Goal: Task Accomplishment & Management: Manage account settings

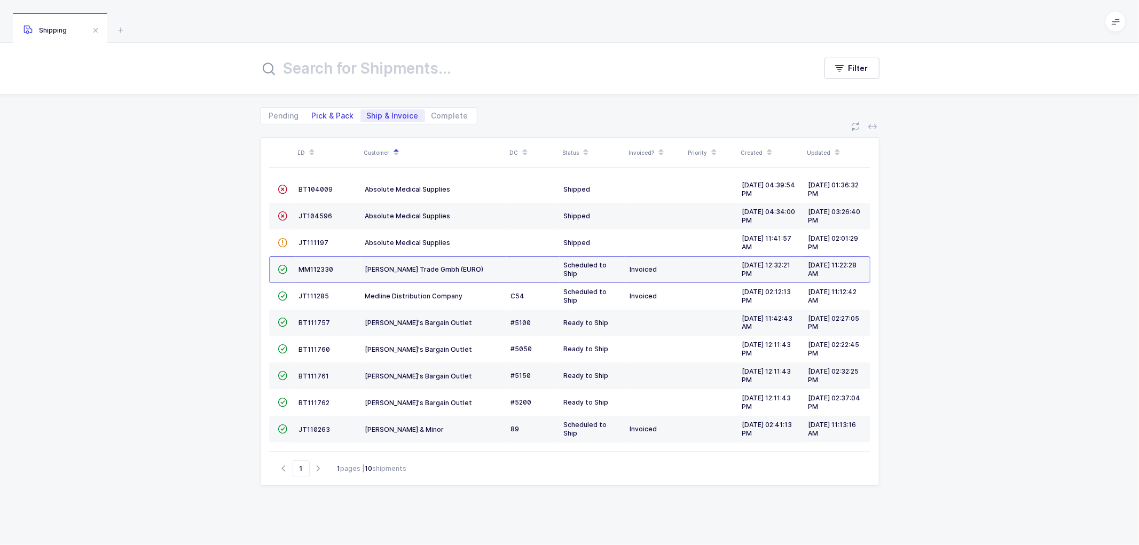
click at [322, 114] on span "Pick & Pack" at bounding box center [333, 115] width 42 height 7
click at [312, 114] on input "Pick & Pack" at bounding box center [309, 112] width 7 height 7
radio input "true"
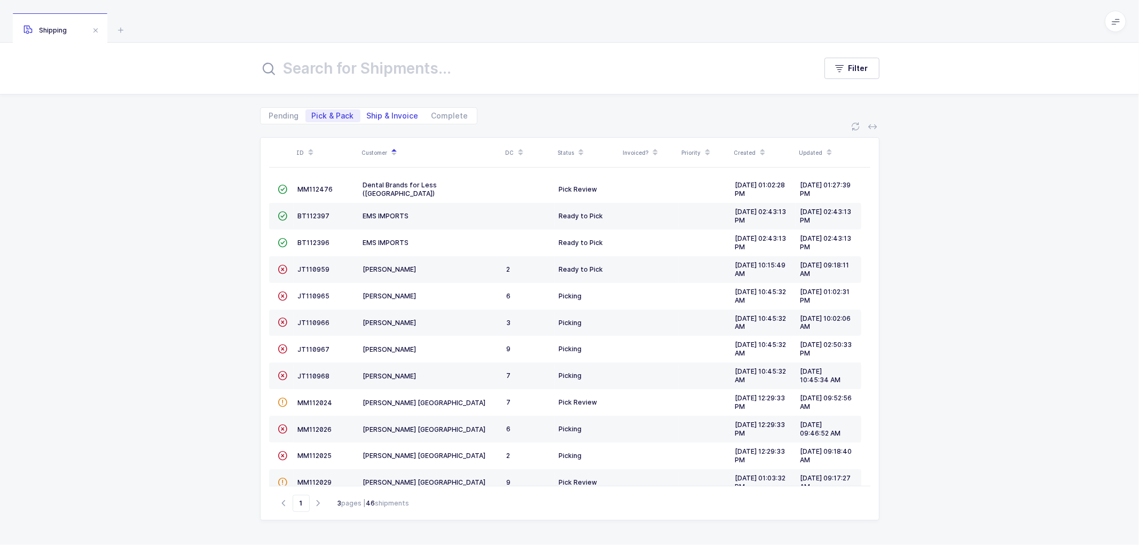
click at [386, 120] on span "Ship & Invoice" at bounding box center [393, 115] width 65 height 13
click at [367, 116] on input "Ship & Invoice" at bounding box center [364, 112] width 7 height 7
radio input "true"
radio input "false"
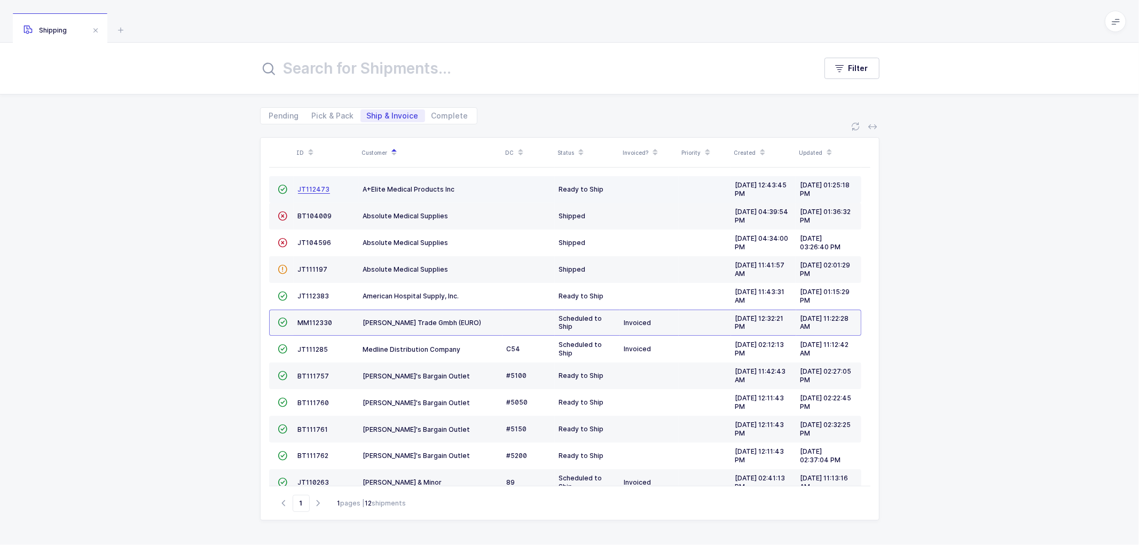
click at [314, 183] on td "JT112473" at bounding box center [326, 189] width 65 height 27
click at [315, 186] on span "JT112473" at bounding box center [314, 189] width 32 height 8
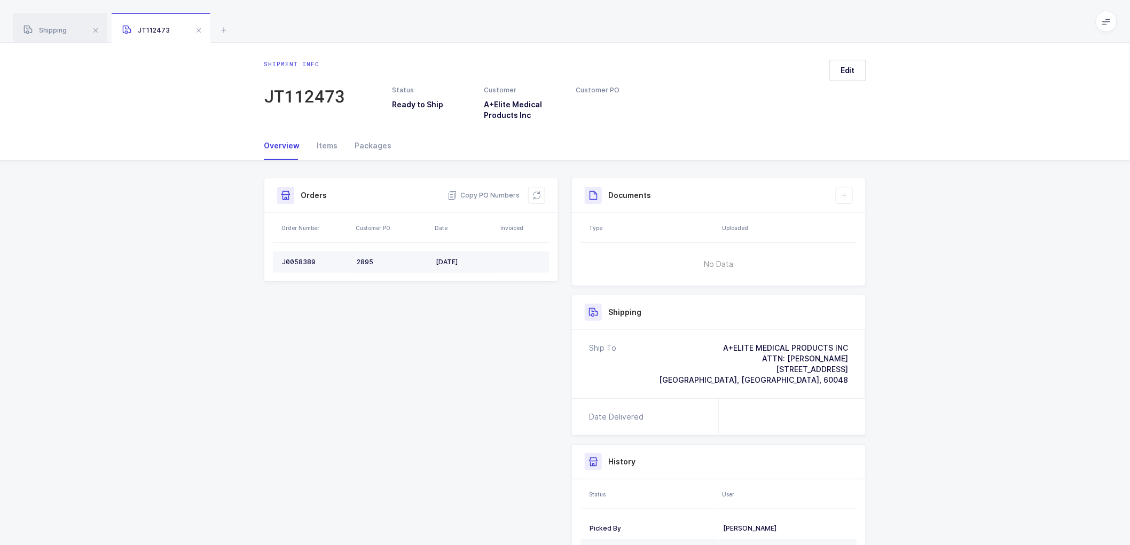
click at [295, 262] on div "J0058389" at bounding box center [315, 262] width 66 height 9
click at [296, 259] on div "J0058389" at bounding box center [315, 262] width 66 height 9
copy div "J0058389"
click at [480, 194] on span "Copy PO Numbers" at bounding box center [484, 195] width 72 height 11
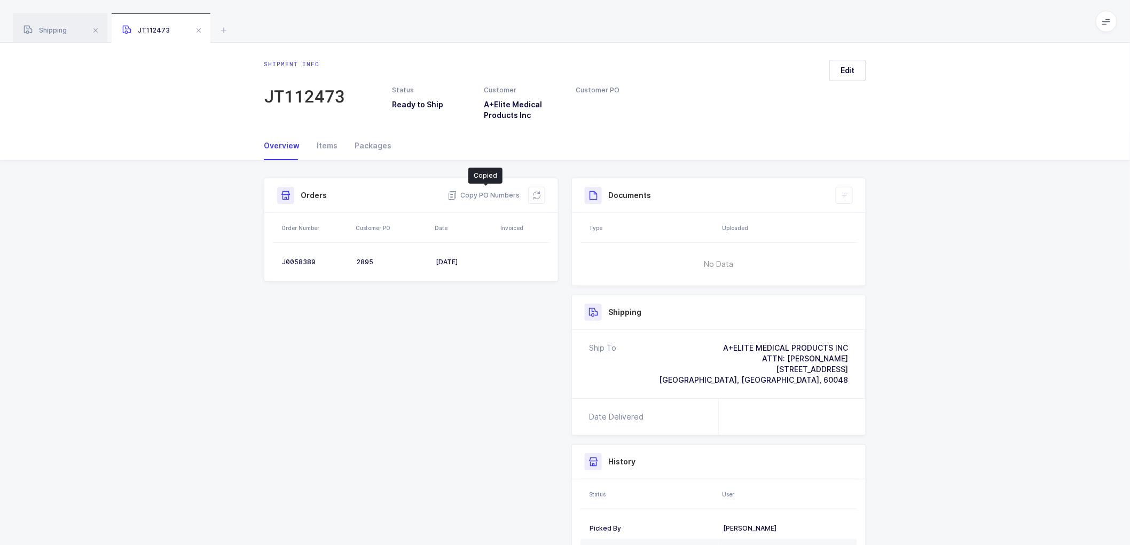
drag, startPoint x: 372, startPoint y: 143, endPoint x: 441, endPoint y: 153, distance: 69.2
click at [388, 145] on div "Overview Items Packages" at bounding box center [565, 145] width 602 height 29
drag, startPoint x: 362, startPoint y: 145, endPoint x: 381, endPoint y: 142, distance: 19.0
click at [362, 145] on div "Packages" at bounding box center [368, 145] width 45 height 29
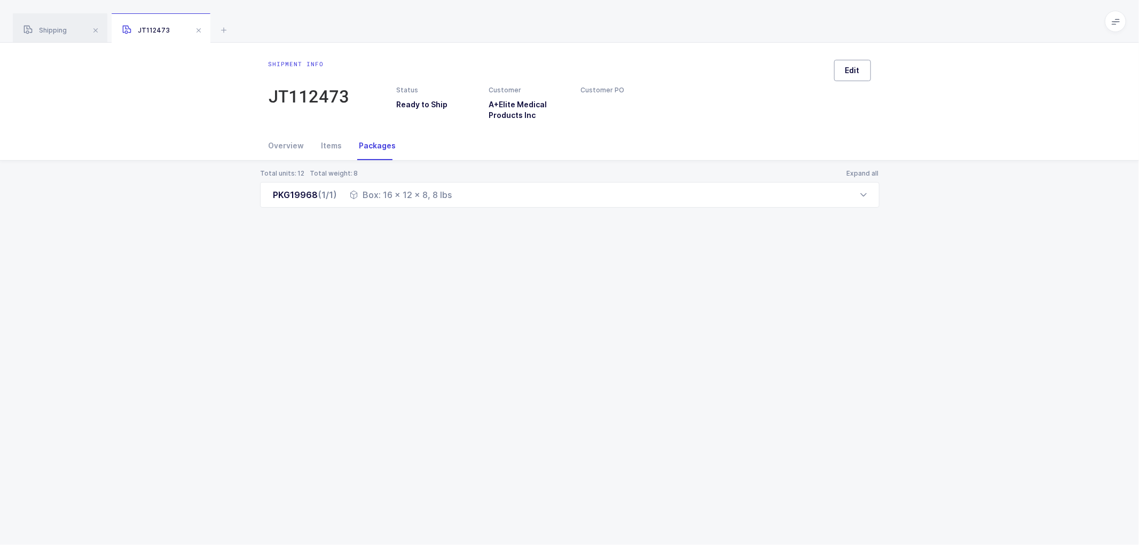
click at [858, 70] on span "Edit" at bounding box center [853, 70] width 14 height 11
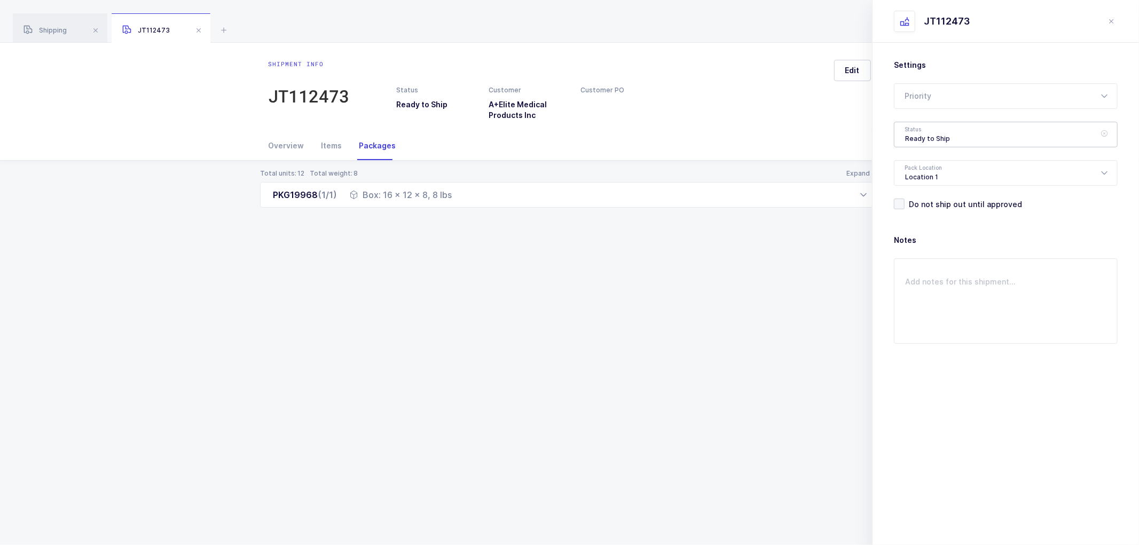
drag, startPoint x: 920, startPoint y: 134, endPoint x: 944, endPoint y: 166, distance: 39.7
click at [921, 132] on div "Ready to Ship" at bounding box center [1006, 135] width 224 height 26
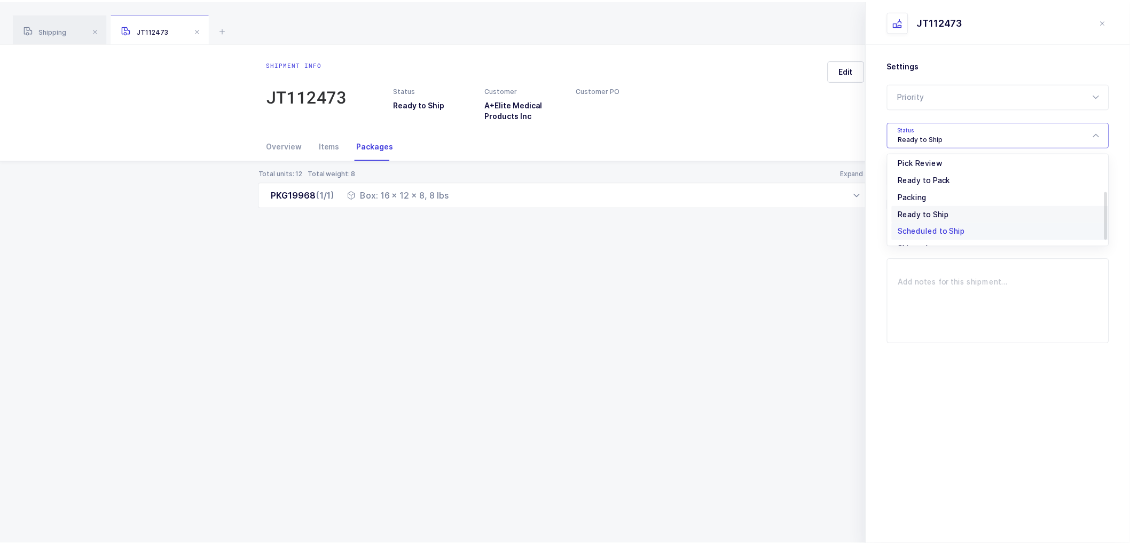
scroll to position [88, 0]
drag, startPoint x: 923, startPoint y: 209, endPoint x: 935, endPoint y: 223, distance: 18.1
click at [925, 210] on li "Shipped" at bounding box center [1010, 216] width 223 height 17
type input "Shipped"
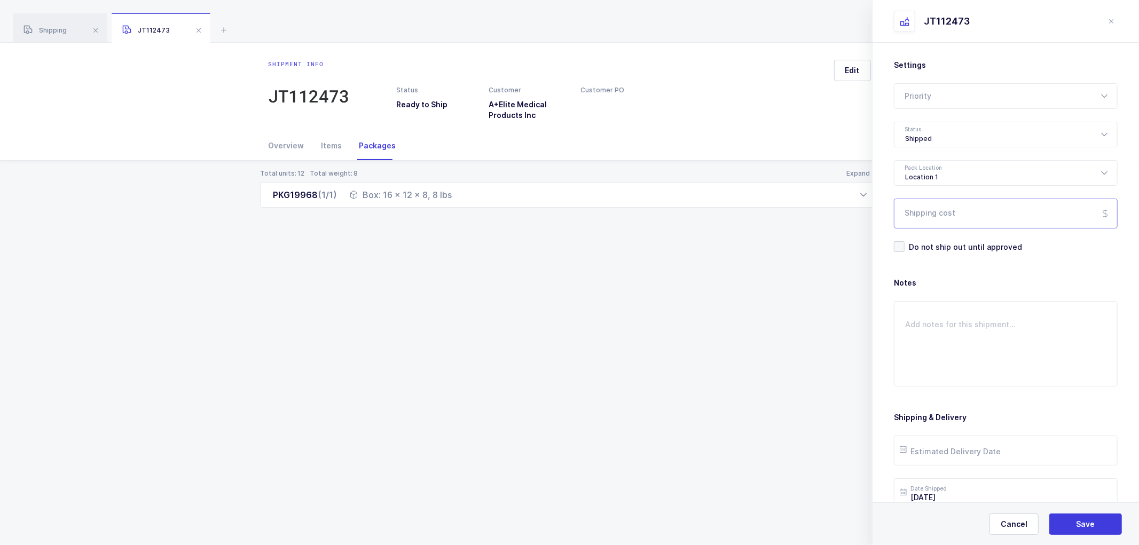
click at [933, 215] on input "Shipping cost" at bounding box center [1006, 214] width 224 height 30
paste input "21.85"
type input "21.85"
click at [1069, 516] on button "Save" at bounding box center [1086, 524] width 73 height 21
click at [287, 144] on div "Overview" at bounding box center [291, 145] width 44 height 29
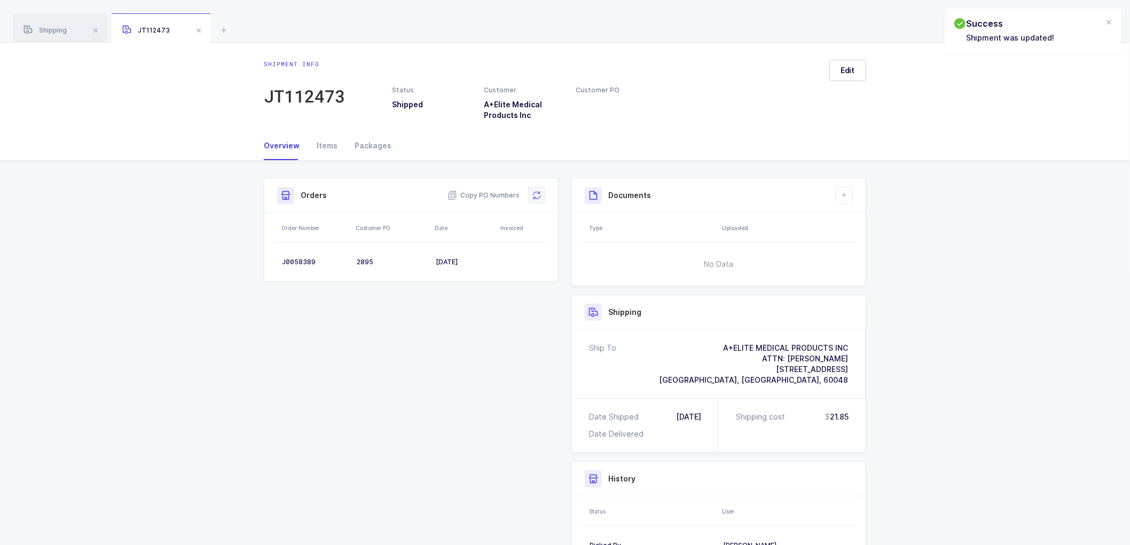
click at [538, 194] on icon at bounding box center [537, 195] width 9 height 9
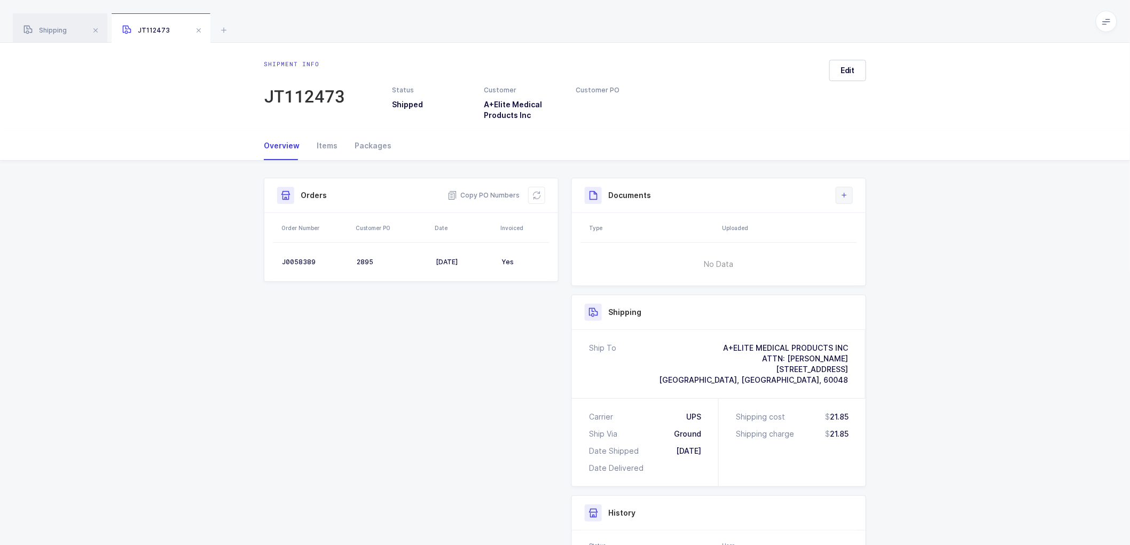
drag, startPoint x: 846, startPoint y: 198, endPoint x: 885, endPoint y: 210, distance: 40.9
click at [846, 198] on icon at bounding box center [844, 195] width 9 height 9
drag, startPoint x: 863, startPoint y: 220, endPoint x: 975, endPoint y: 239, distance: 113.9
click at [863, 220] on li "Create Document" at bounding box center [881, 225] width 80 height 17
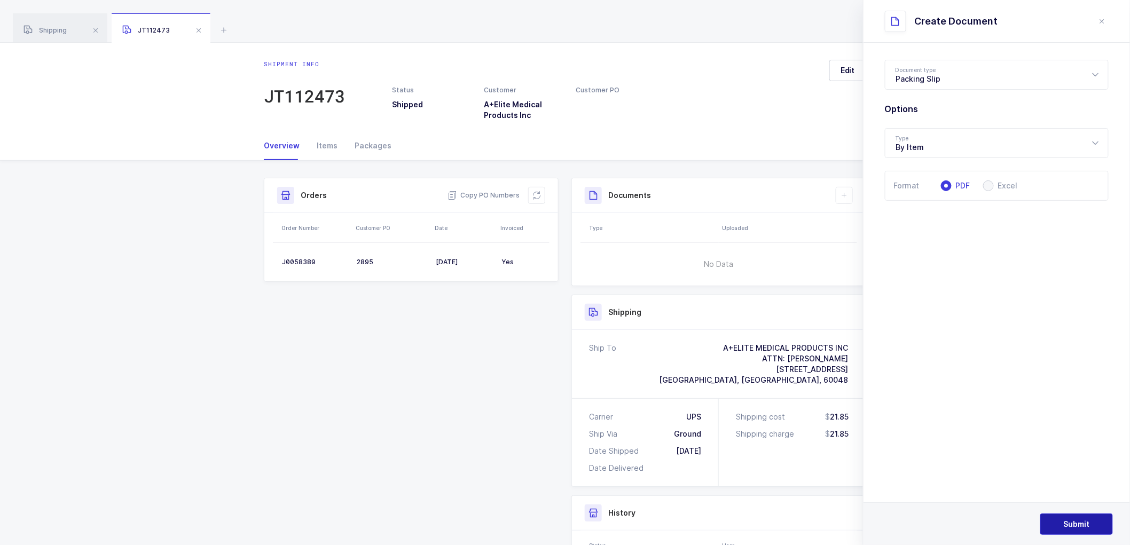
click at [1061, 521] on button "Submit" at bounding box center [1076, 524] width 73 height 21
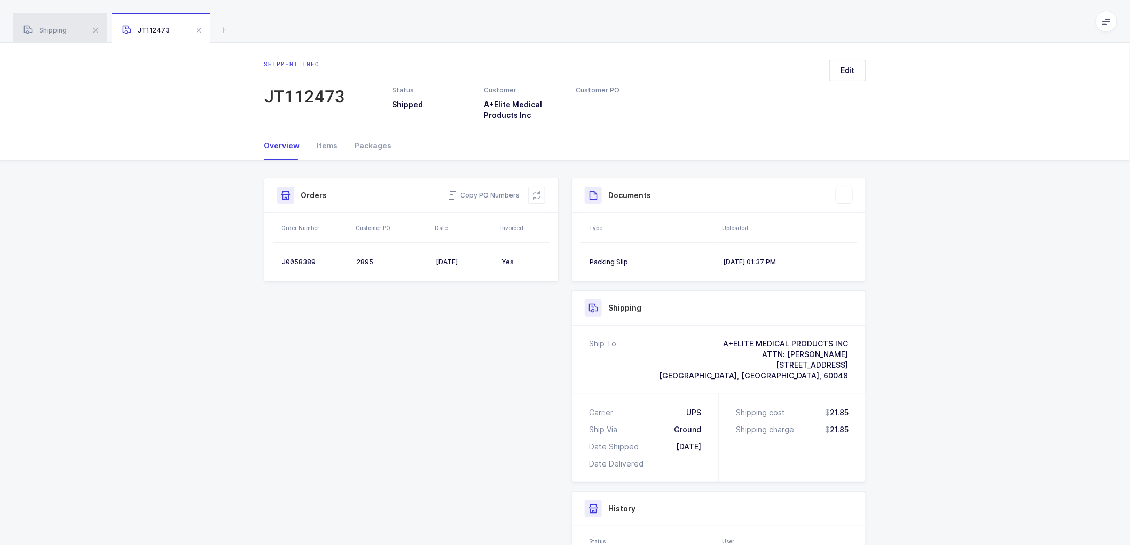
click at [47, 28] on span "Shipping" at bounding box center [45, 30] width 43 height 8
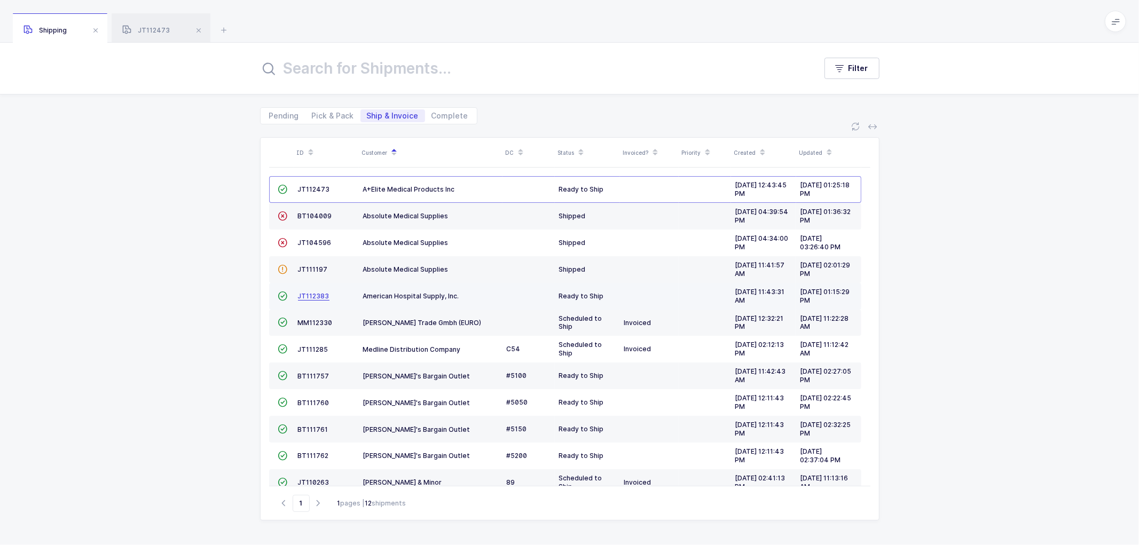
click at [305, 294] on span "JT112383" at bounding box center [314, 296] width 32 height 8
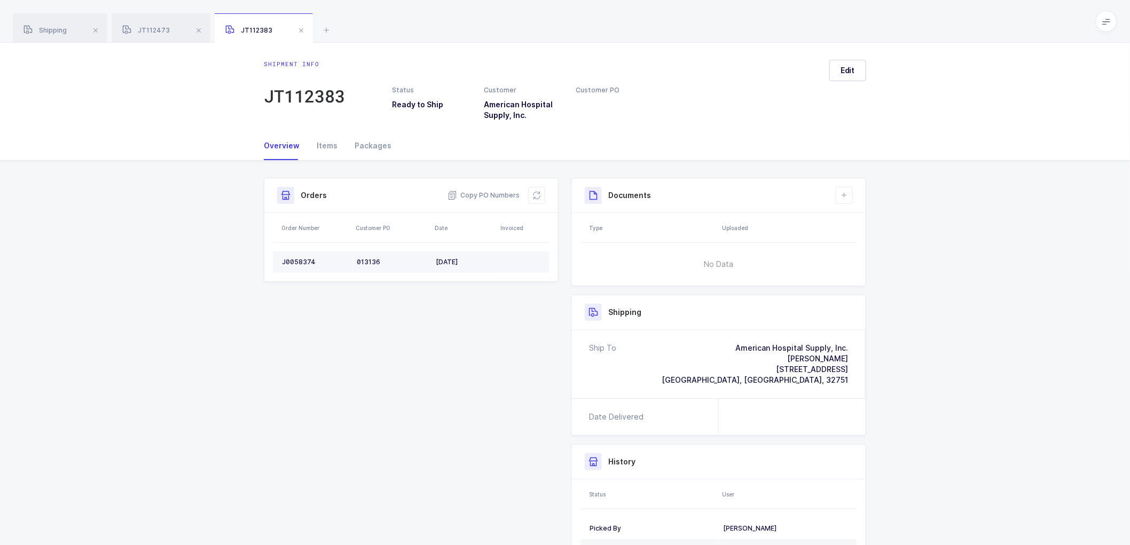
click at [298, 262] on div "J0058374" at bounding box center [315, 262] width 66 height 9
copy div "J0058374"
click at [480, 195] on span "Copy PO Numbers" at bounding box center [484, 195] width 72 height 11
drag, startPoint x: 371, startPoint y: 143, endPoint x: 429, endPoint y: 147, distance: 57.9
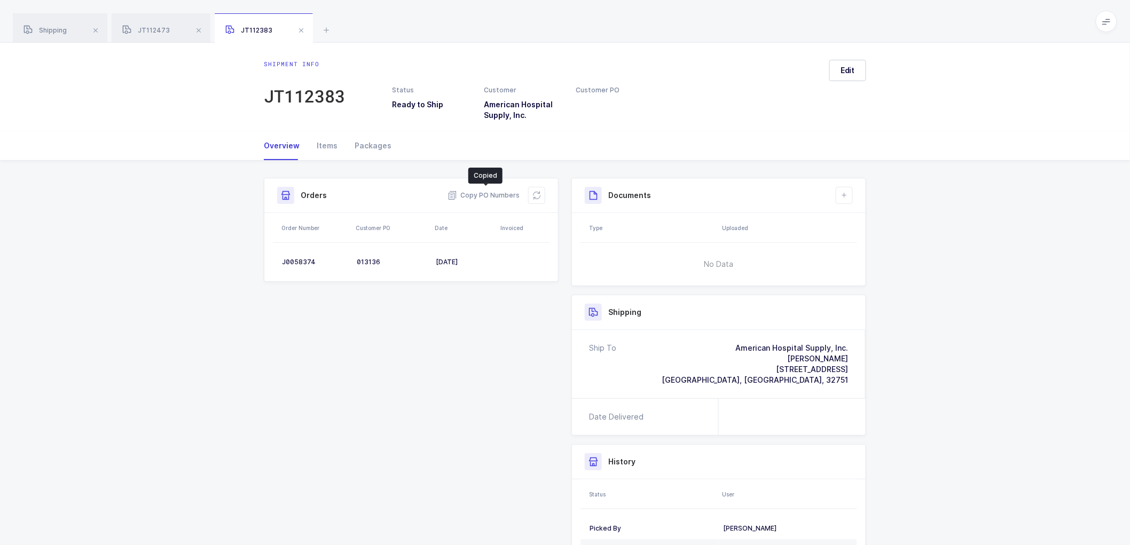
click at [371, 142] on div "Packages" at bounding box center [368, 145] width 45 height 29
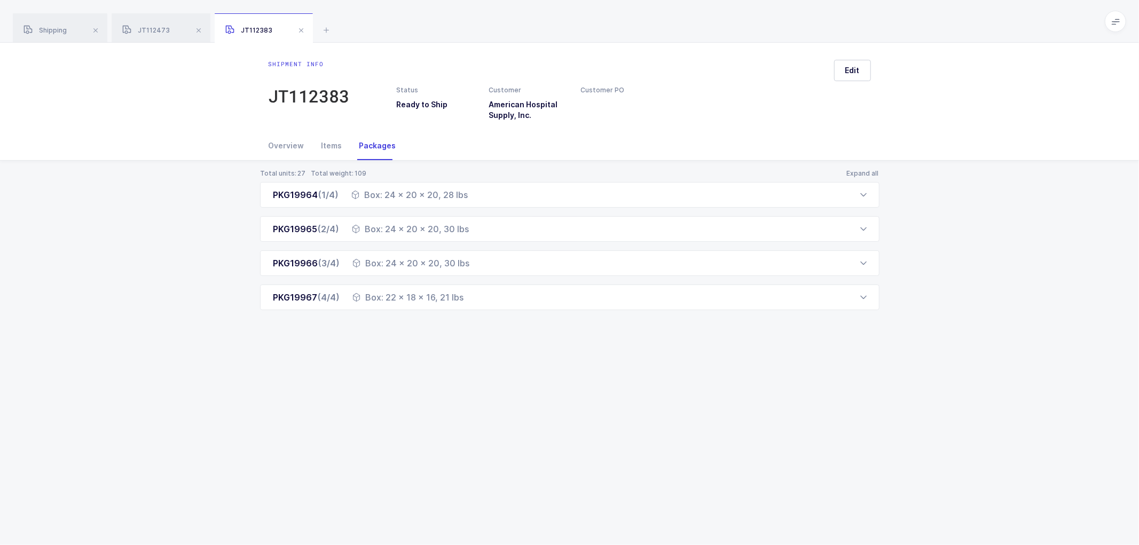
drag, startPoint x: 282, startPoint y: 145, endPoint x: 319, endPoint y: 166, distance: 42.3
click at [282, 145] on div "Overview" at bounding box center [291, 145] width 44 height 29
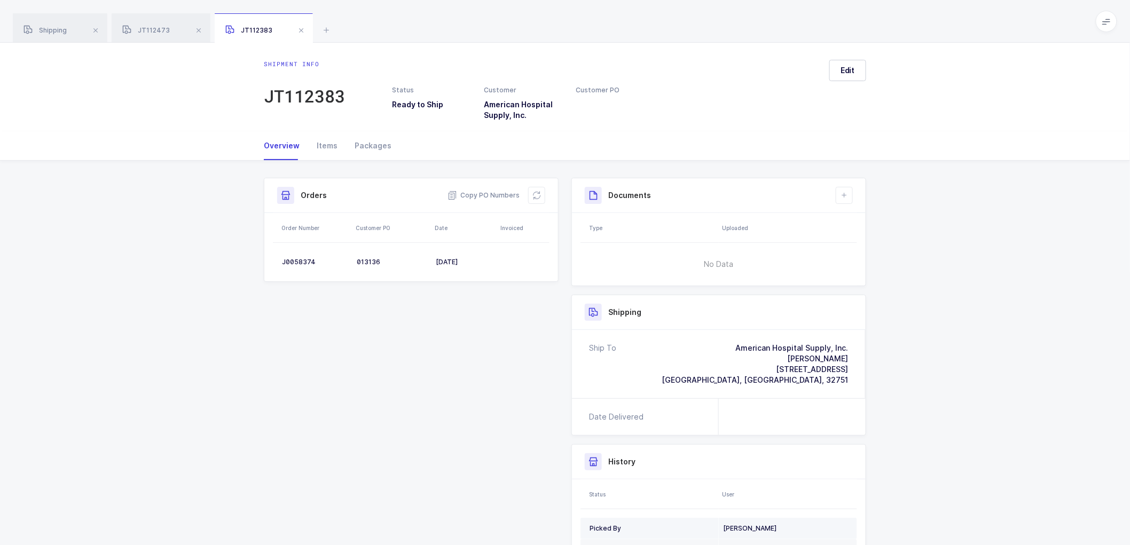
click at [736, 518] on td "[PERSON_NAME]" at bounding box center [788, 528] width 138 height 21
drag, startPoint x: 354, startPoint y: 144, endPoint x: 365, endPoint y: 144, distance: 10.7
click at [356, 144] on div "Packages" at bounding box center [368, 145] width 45 height 29
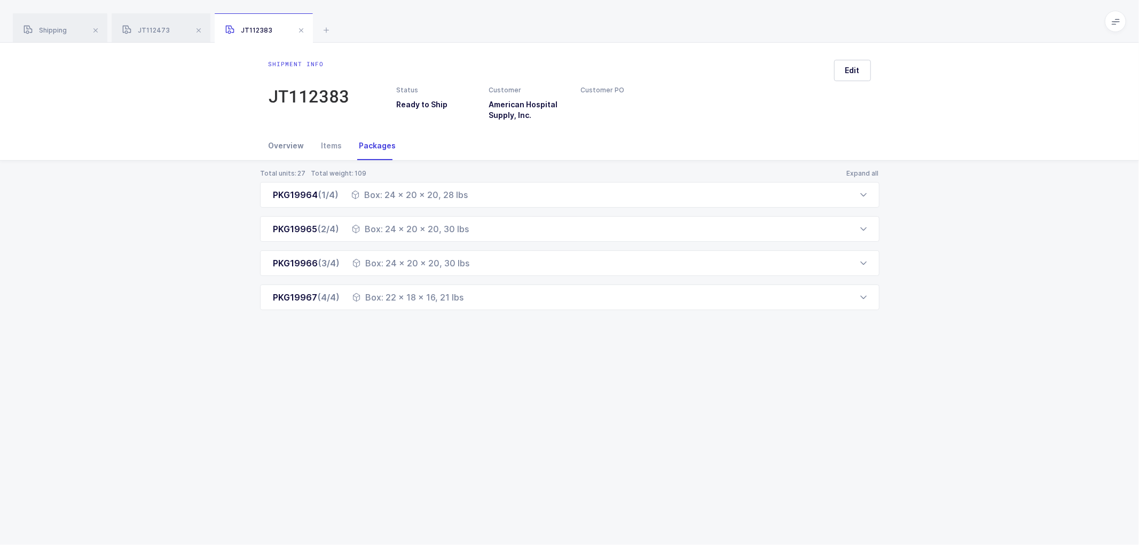
click at [285, 141] on div "Overview" at bounding box center [291, 145] width 44 height 29
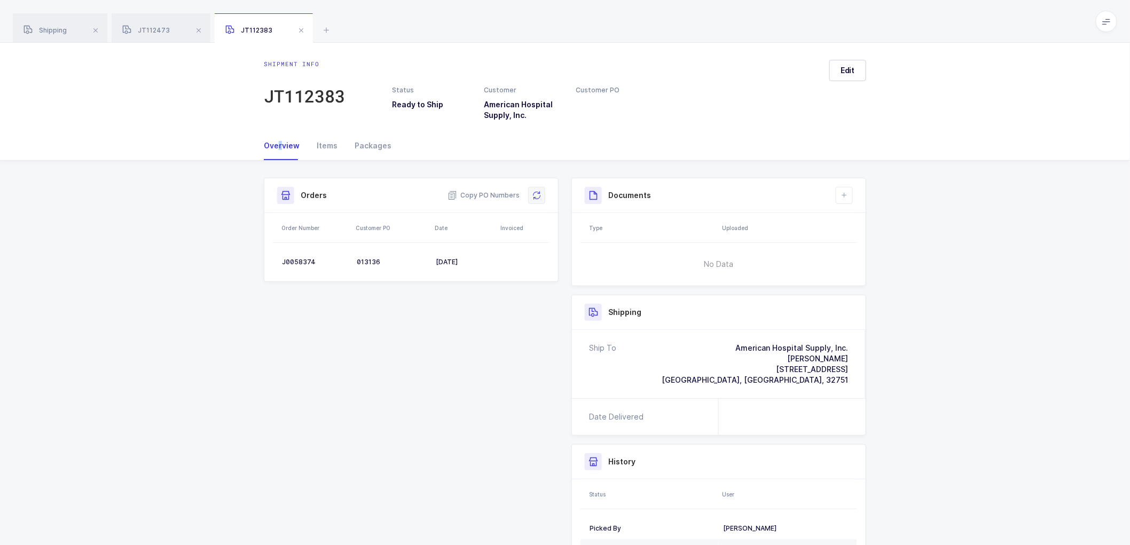
click at [533, 191] on icon at bounding box center [537, 195] width 9 height 9
drag, startPoint x: 842, startPoint y: 196, endPoint x: 882, endPoint y: 200, distance: 39.7
click at [842, 196] on icon at bounding box center [844, 195] width 9 height 9
click at [848, 73] on span "Edit" at bounding box center [848, 70] width 14 height 11
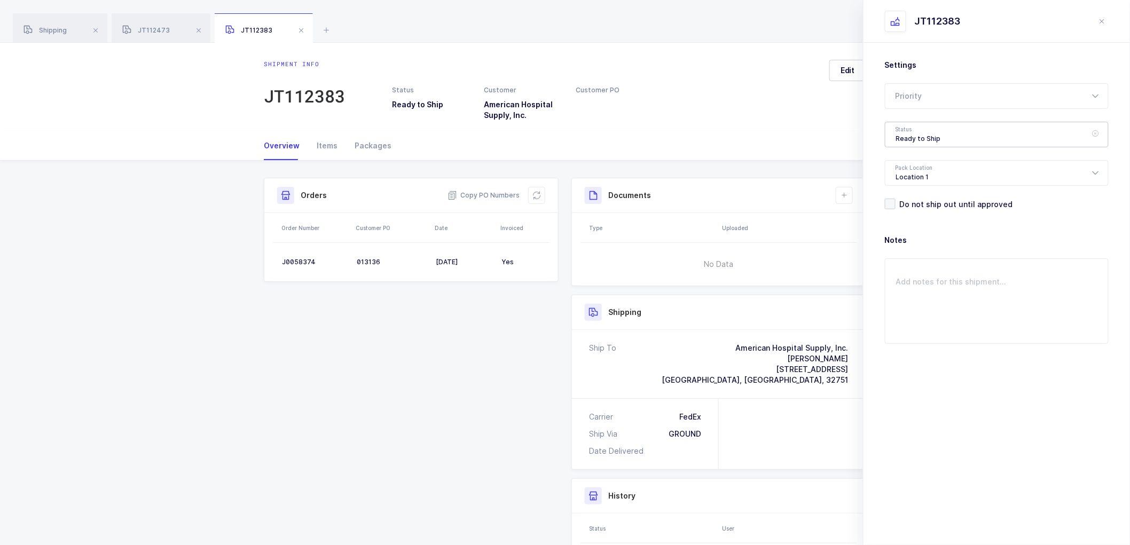
click at [910, 129] on div "Ready to Ship" at bounding box center [997, 135] width 224 height 26
click at [912, 210] on li "Shipped" at bounding box center [1001, 216] width 223 height 17
type input "Shipped"
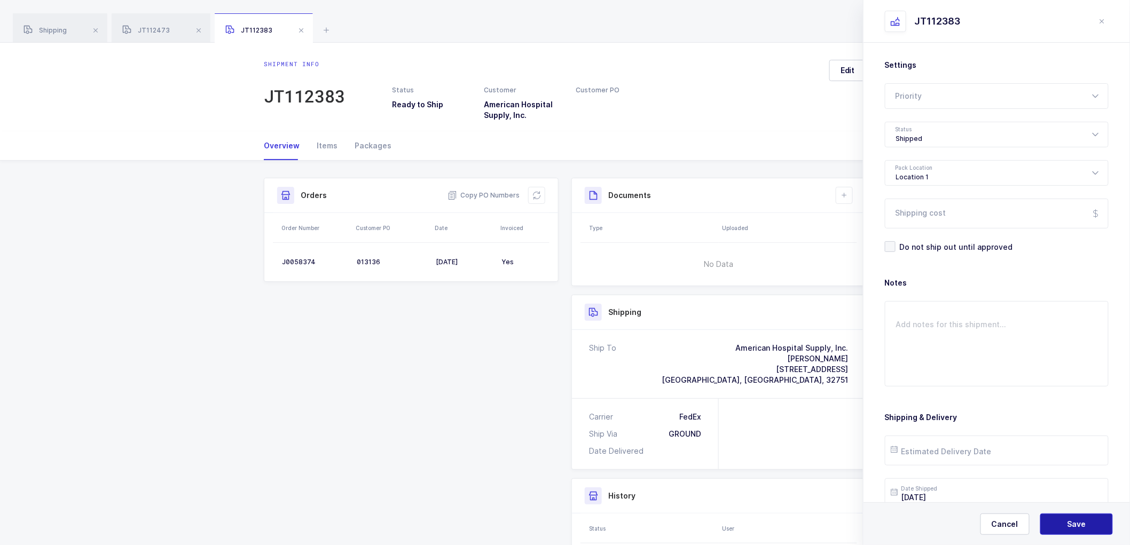
click at [1070, 518] on button "Save" at bounding box center [1076, 524] width 73 height 21
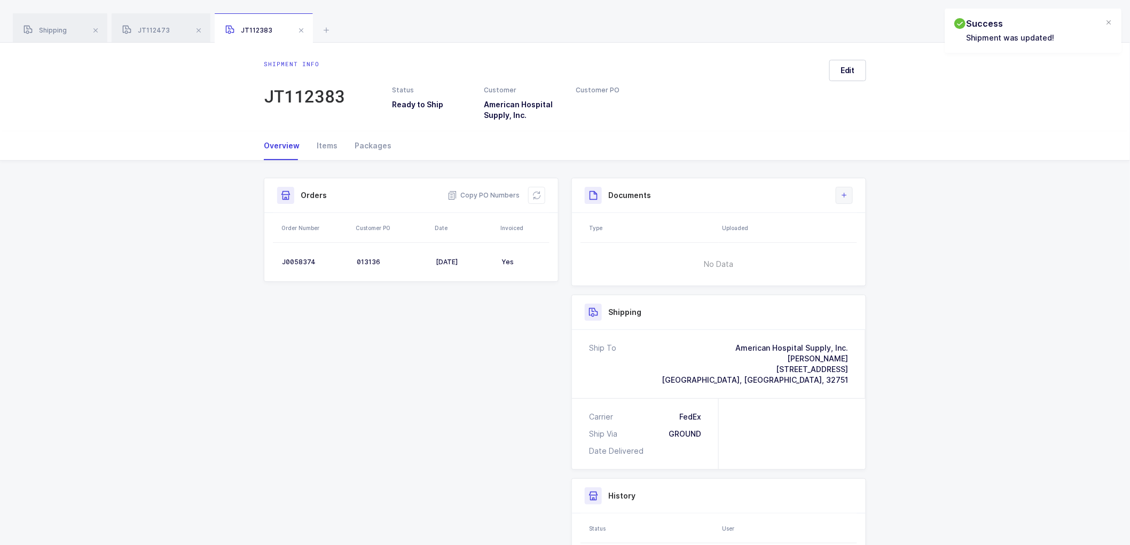
click at [842, 195] on icon at bounding box center [844, 195] width 9 height 9
click at [870, 225] on li "Create Document" at bounding box center [881, 225] width 80 height 17
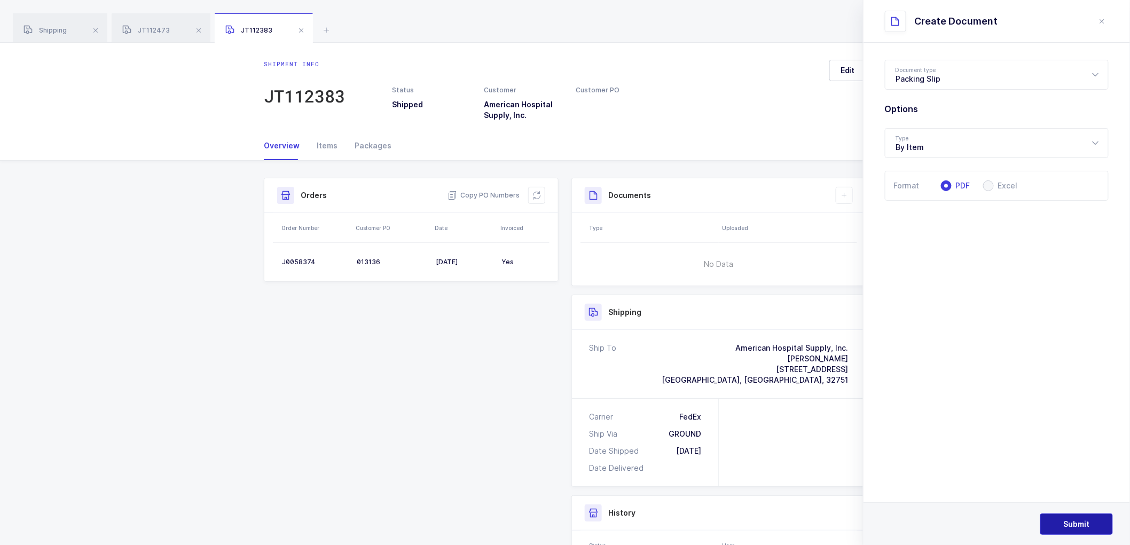
click at [1079, 526] on span "Submit" at bounding box center [1077, 524] width 26 height 11
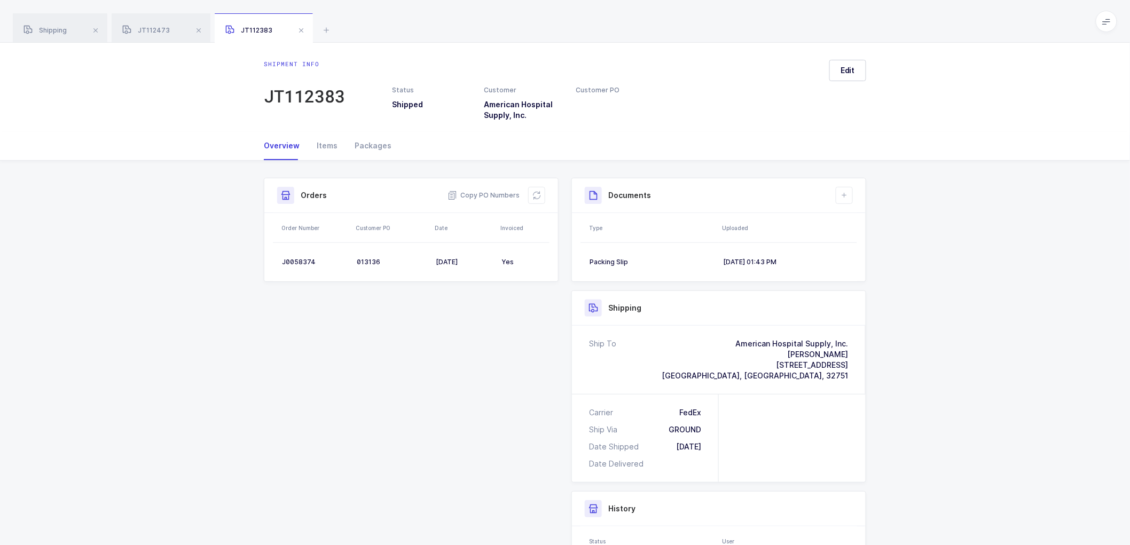
click at [302, 28] on span at bounding box center [301, 30] width 13 height 13
click at [196, 29] on span at bounding box center [198, 30] width 13 height 13
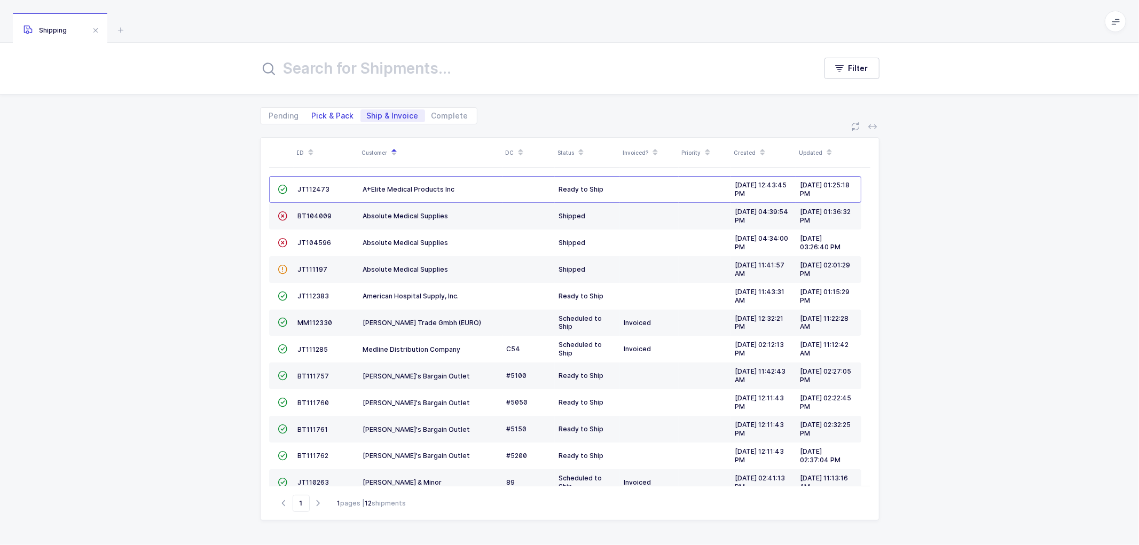
click at [326, 115] on span "Pick & Pack" at bounding box center [333, 115] width 42 height 7
click at [312, 115] on input "Pick & Pack" at bounding box center [309, 112] width 7 height 7
radio input "true"
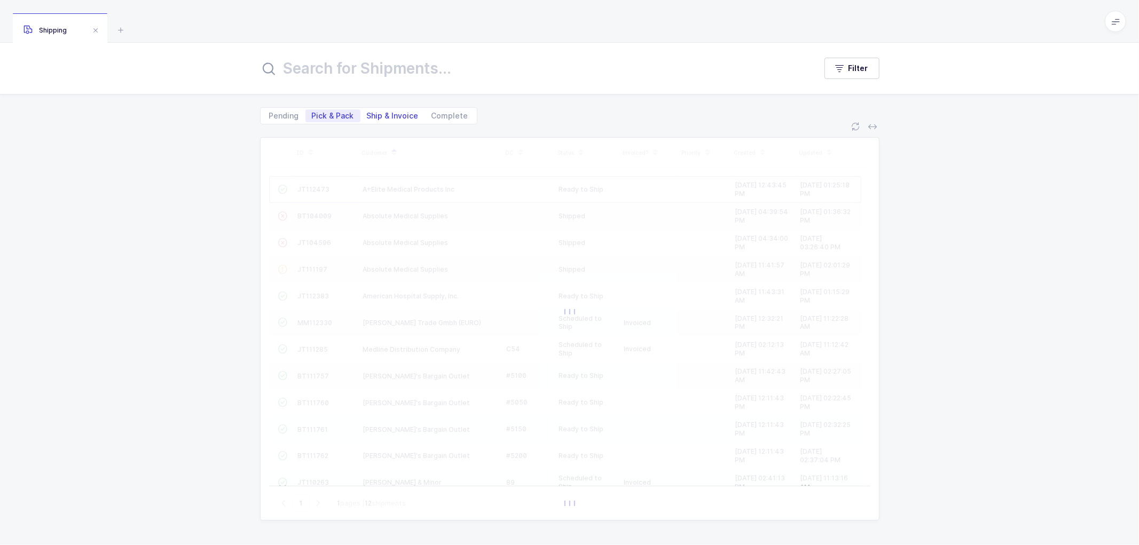
click at [383, 113] on span "Ship & Invoice" at bounding box center [393, 115] width 52 height 7
click at [367, 113] on input "Ship & Invoice" at bounding box center [364, 112] width 7 height 7
radio input "true"
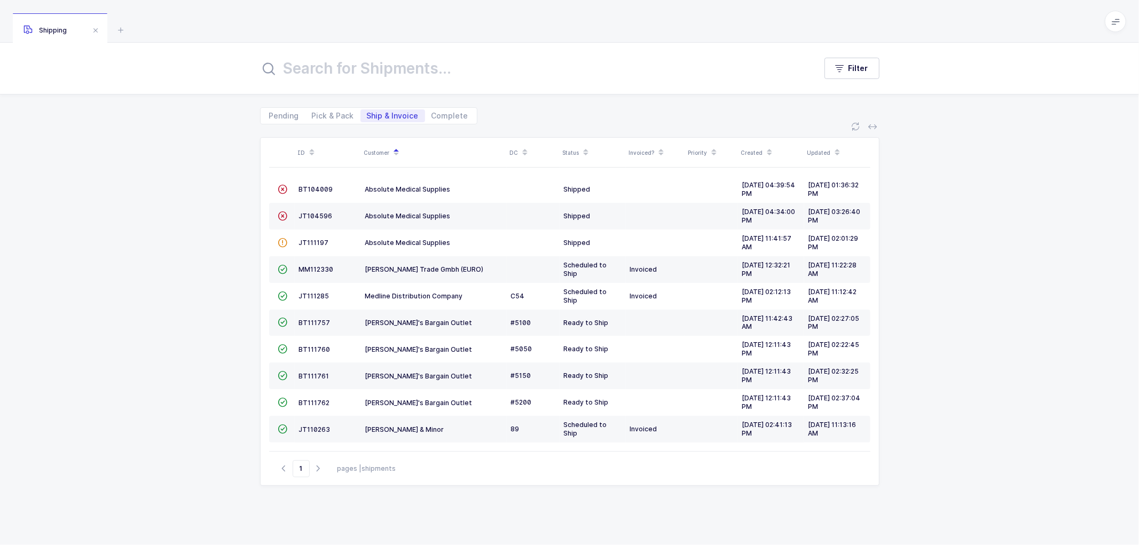
drag, startPoint x: 108, startPoint y: 84, endPoint x: 118, endPoint y: 91, distance: 11.9
click at [109, 84] on div "Filter" at bounding box center [569, 68] width 1139 height 51
drag, startPoint x: 318, startPoint y: 116, endPoint x: 330, endPoint y: 111, distance: 13.4
click at [318, 115] on span "Pick & Pack" at bounding box center [333, 115] width 42 height 7
click at [312, 115] on input "Pick & Pack" at bounding box center [309, 112] width 7 height 7
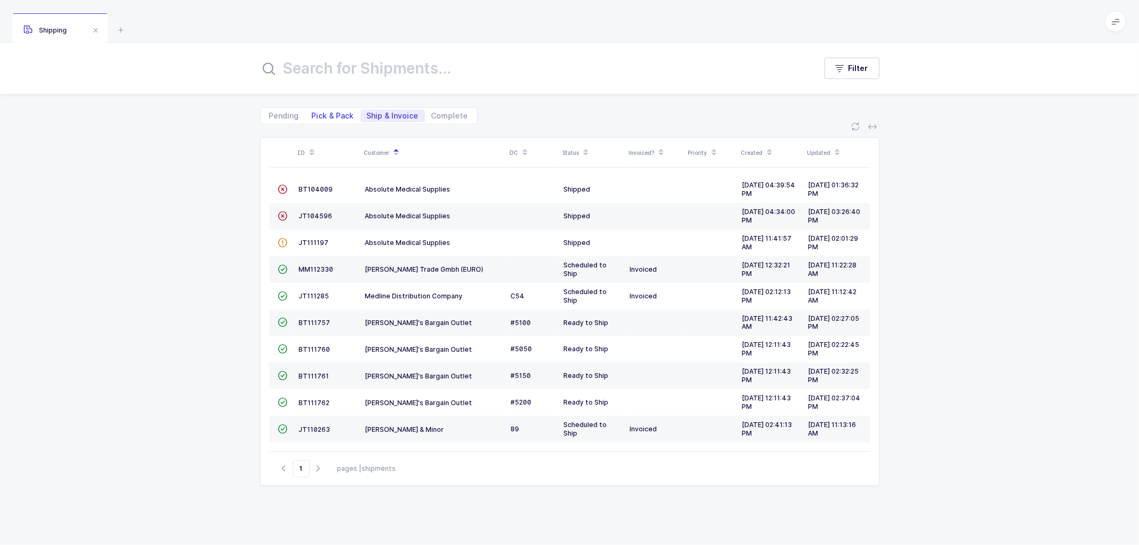
radio input "true"
radio input "false"
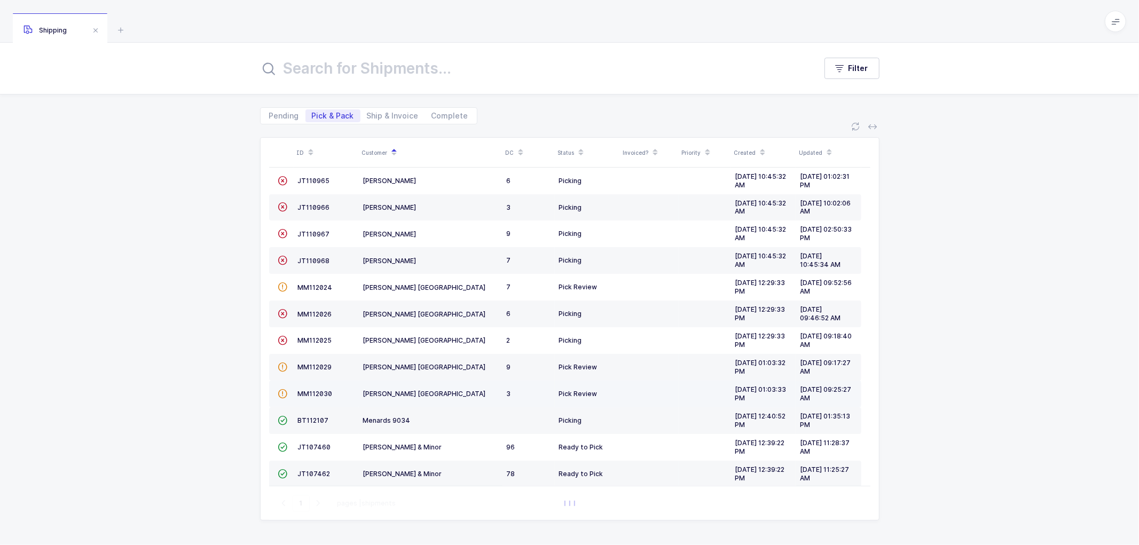
scroll to position [234, 0]
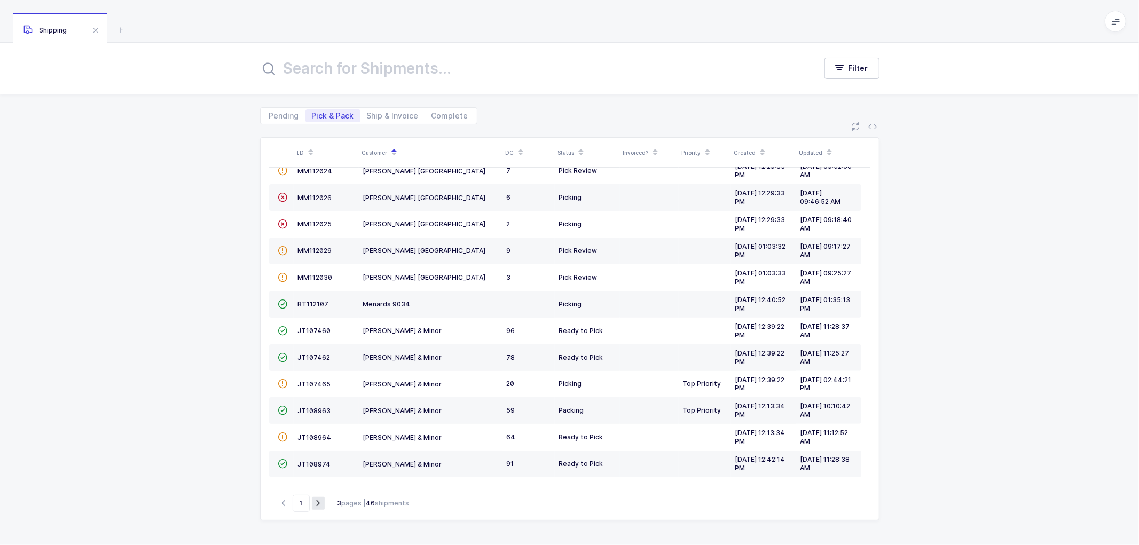
click at [316, 499] on icon "button" at bounding box center [318, 503] width 13 height 8
type input "2"
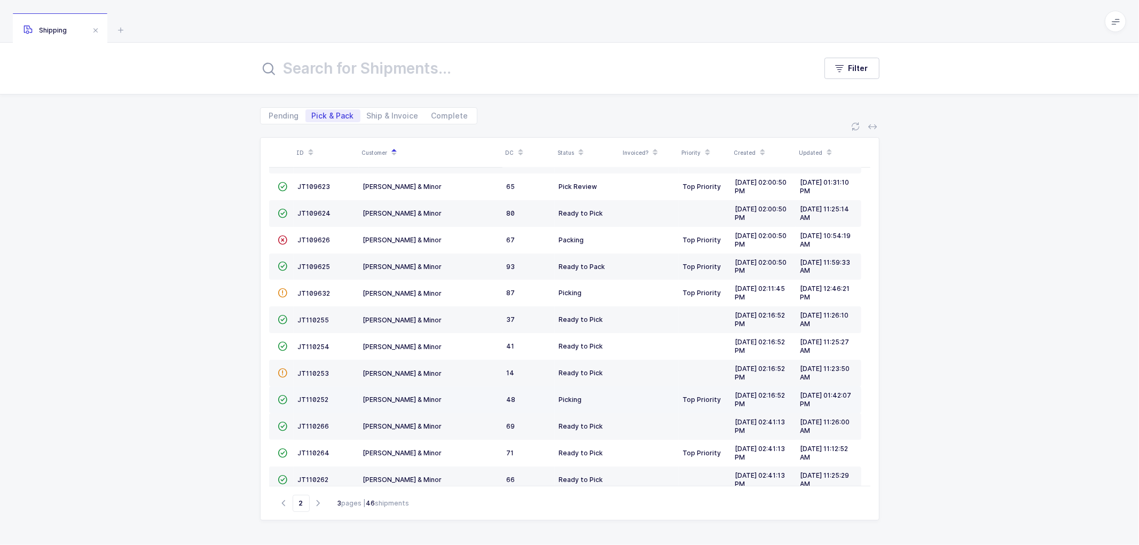
scroll to position [0, 0]
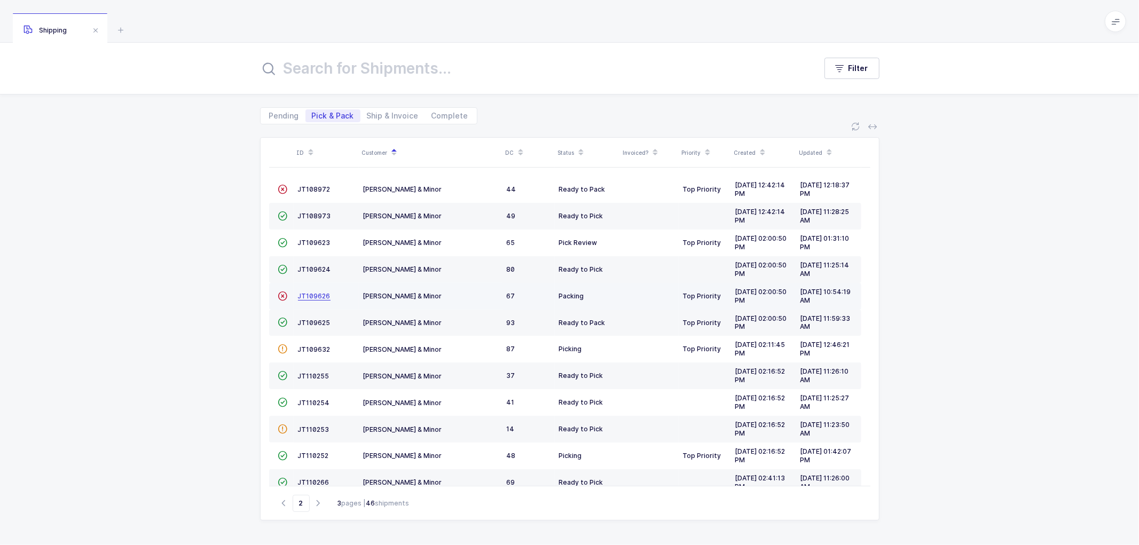
click at [307, 296] on span "JT109626" at bounding box center [314, 296] width 33 height 8
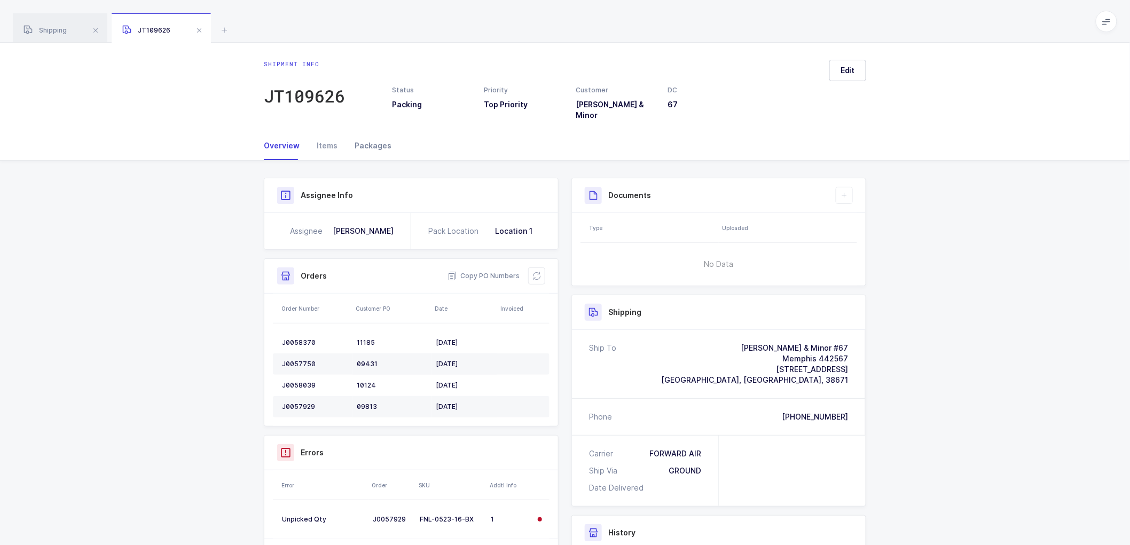
click at [374, 136] on div "Packages" at bounding box center [368, 145] width 45 height 29
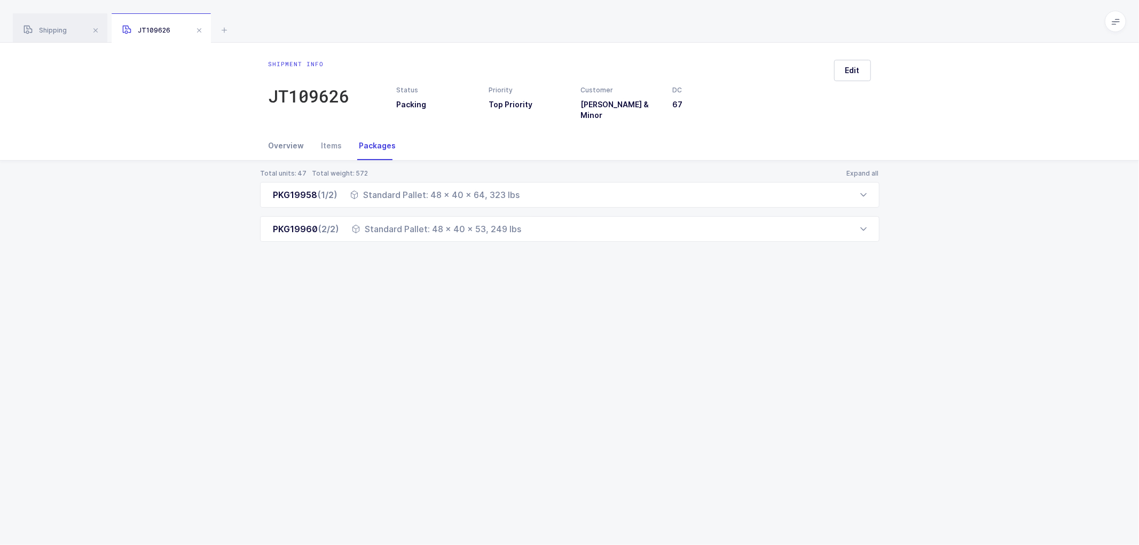
click at [281, 138] on div "Overview" at bounding box center [291, 145] width 44 height 29
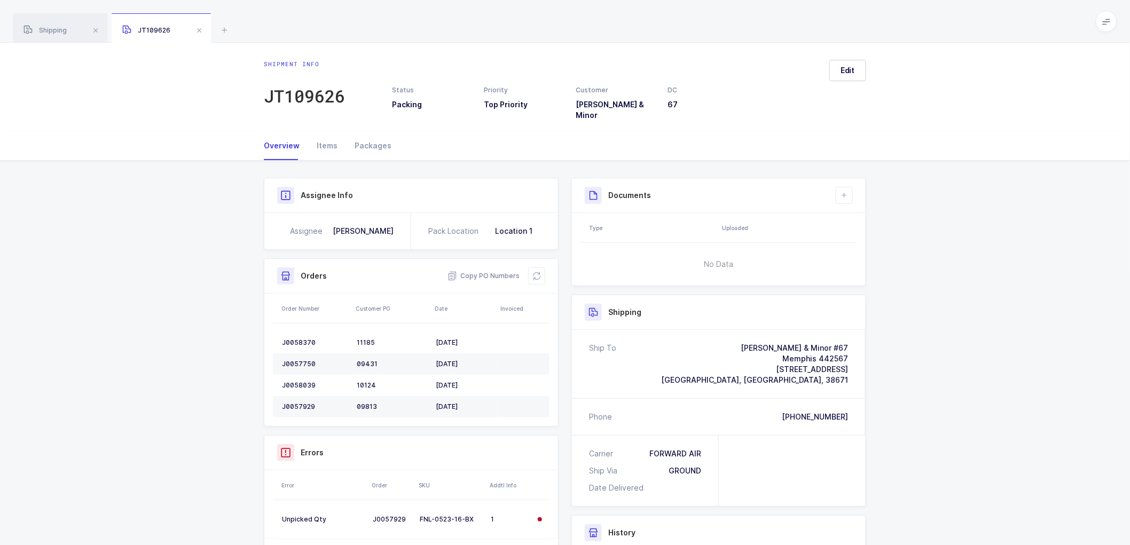
drag, startPoint x: 199, startPoint y: 28, endPoint x: 205, endPoint y: 27, distance: 6.0
click at [199, 28] on span at bounding box center [199, 30] width 13 height 13
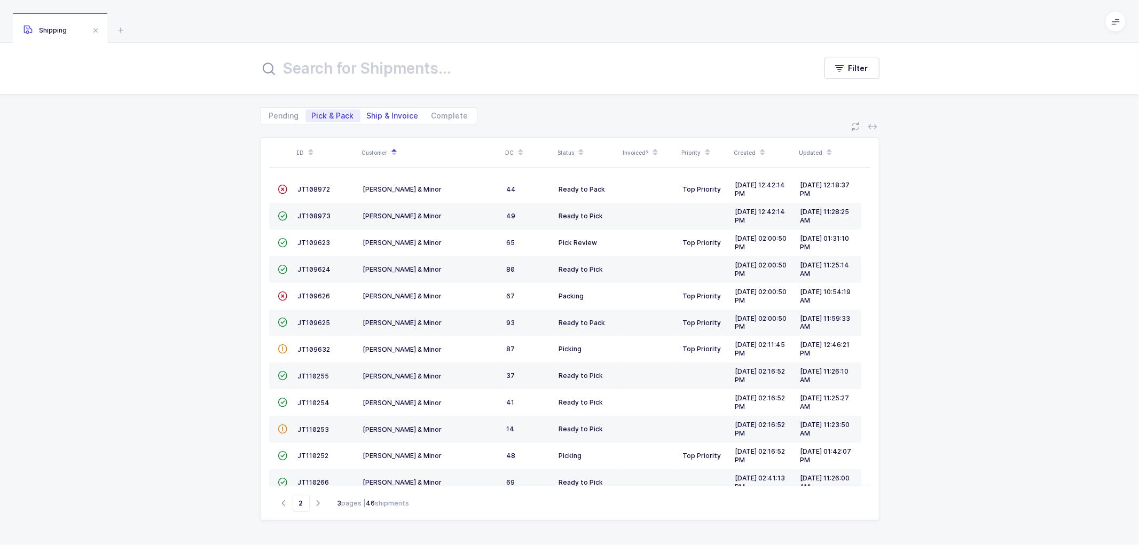
click at [386, 109] on span "Ship & Invoice" at bounding box center [393, 115] width 65 height 13
click at [367, 109] on input "Ship & Invoice" at bounding box center [364, 112] width 7 height 7
radio input "true"
radio input "false"
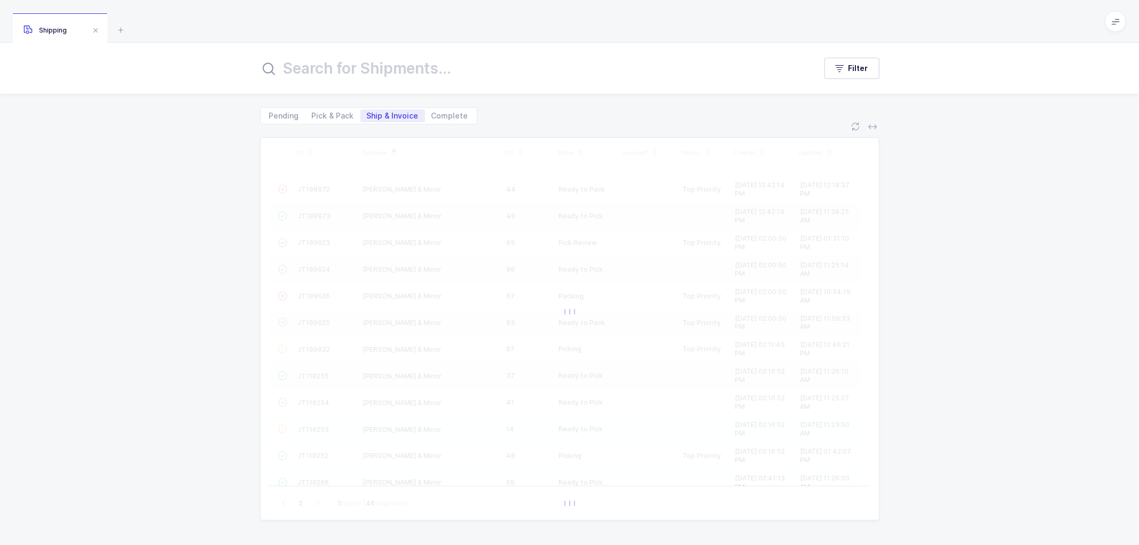
type input "1"
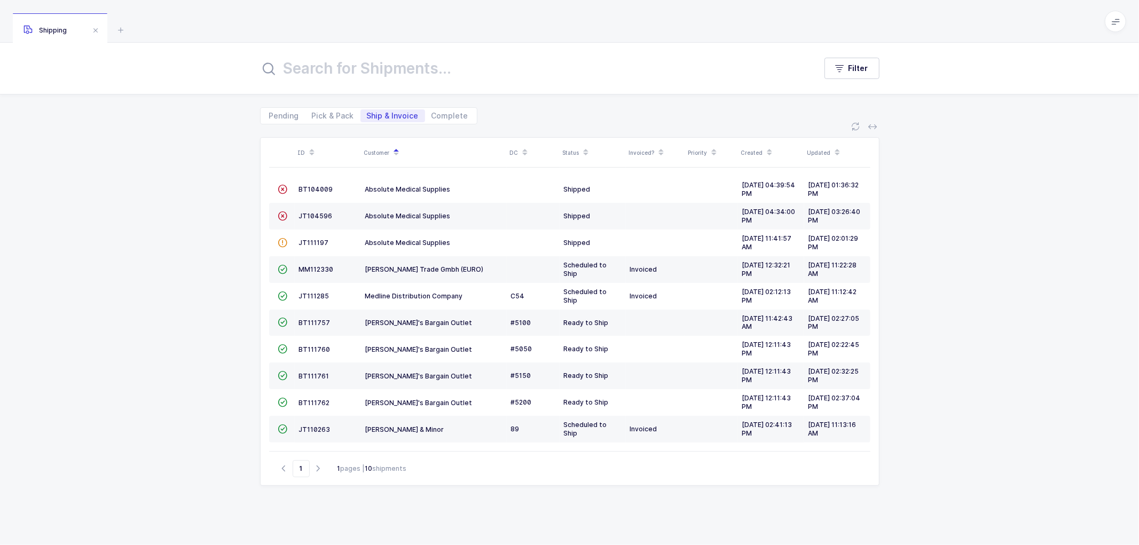
drag, startPoint x: 127, startPoint y: 236, endPoint x: 147, endPoint y: 182, distance: 57.6
click at [128, 236] on div "ID Customer DC Status Invoiced? Priority Created Updated  BT104009 Absolute Me…" at bounding box center [569, 334] width 1139 height 421
click at [332, 113] on span "Pick & Pack" at bounding box center [333, 115] width 42 height 7
click at [312, 113] on input "Pick & Pack" at bounding box center [309, 112] width 7 height 7
radio input "true"
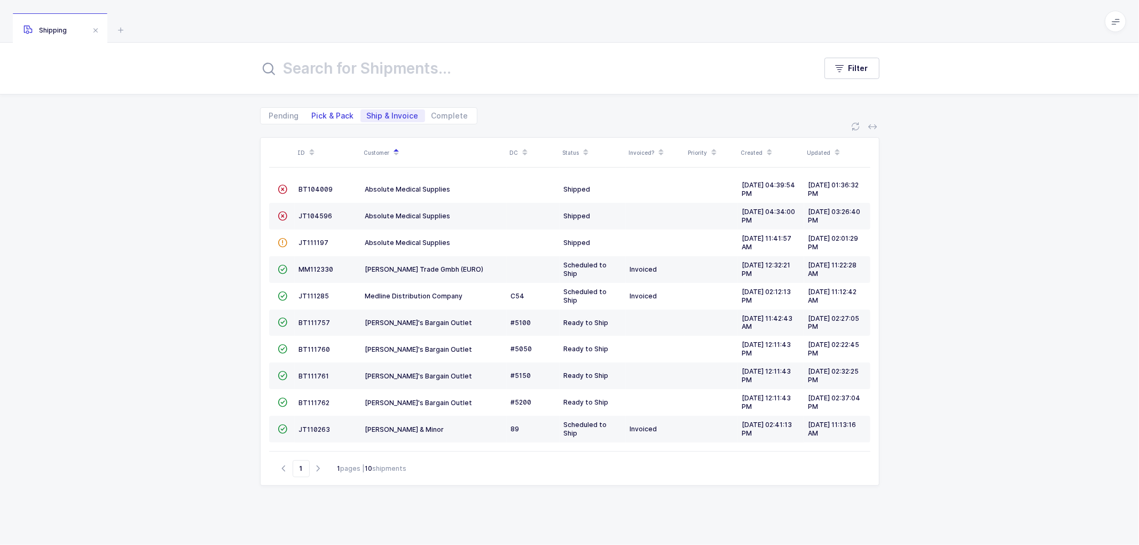
radio input "false"
